Goal: Find specific page/section: Find specific page/section

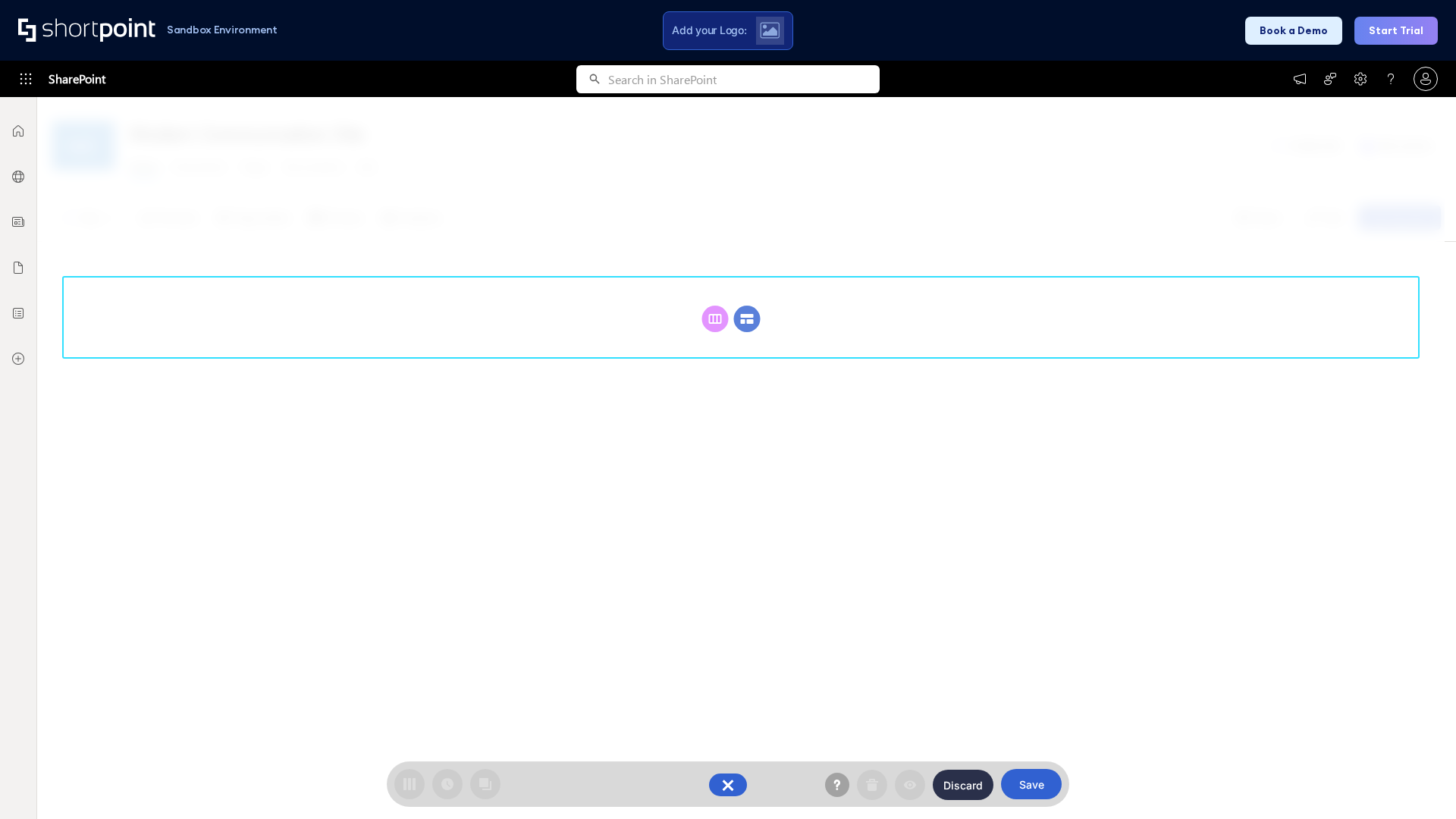
click at [747, 318] on circle at bounding box center [747, 318] width 27 height 27
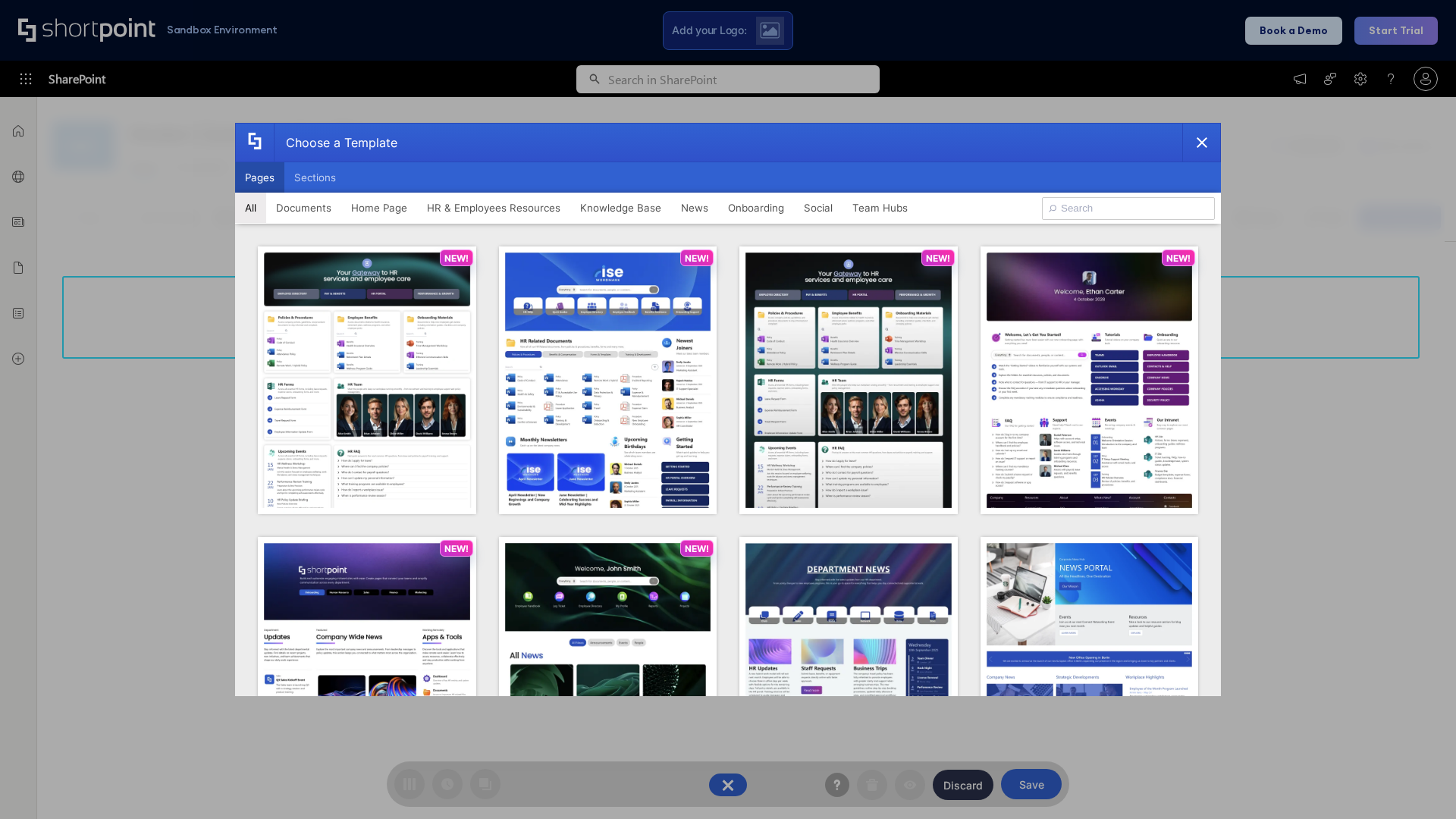
click at [260, 177] on button "Pages" at bounding box center [260, 177] width 49 height 31
type input "Social Layout 2"
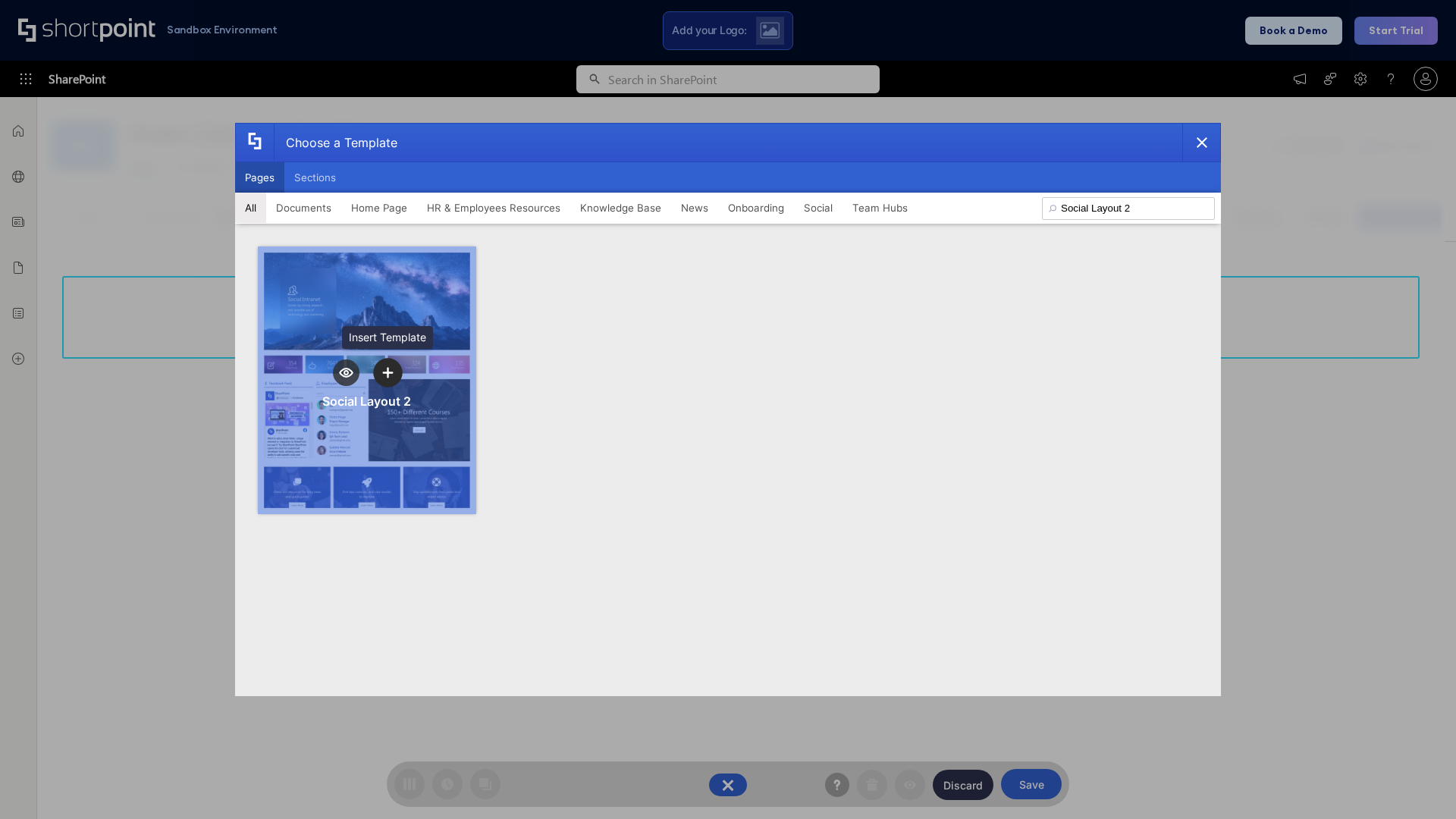
click at [388, 372] on icon "template selector" at bounding box center [387, 372] width 10 height 10
